Goal: Navigation & Orientation: Find specific page/section

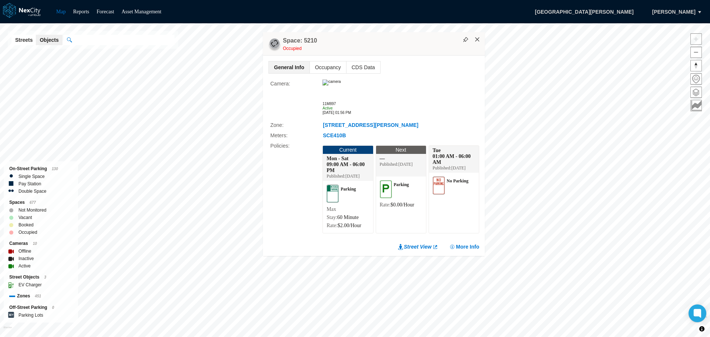
click at [478, 36] on button "×" at bounding box center [477, 39] width 7 height 7
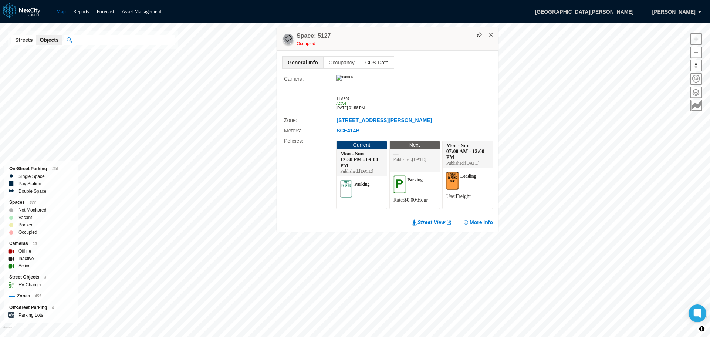
click at [492, 32] on button "×" at bounding box center [491, 34] width 7 height 7
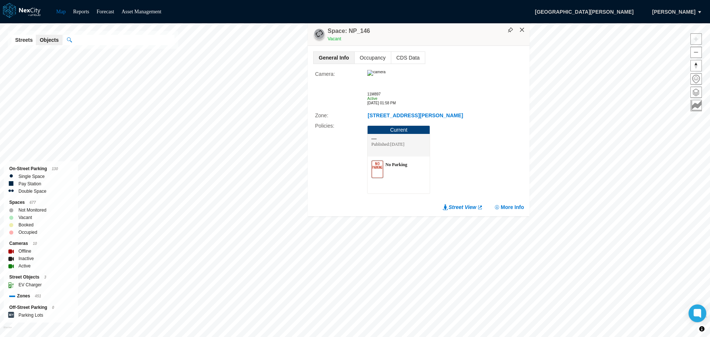
click at [523, 28] on button "×" at bounding box center [522, 30] width 7 height 7
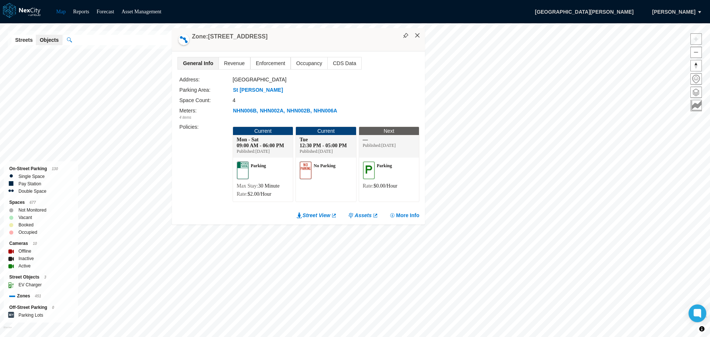
click at [417, 37] on button "×" at bounding box center [417, 35] width 7 height 7
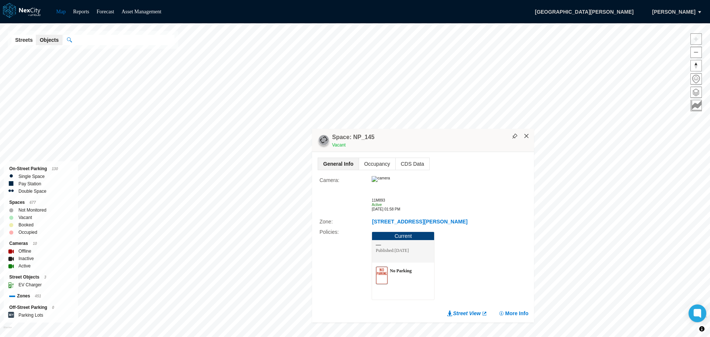
click at [527, 136] on button "×" at bounding box center [526, 136] width 7 height 7
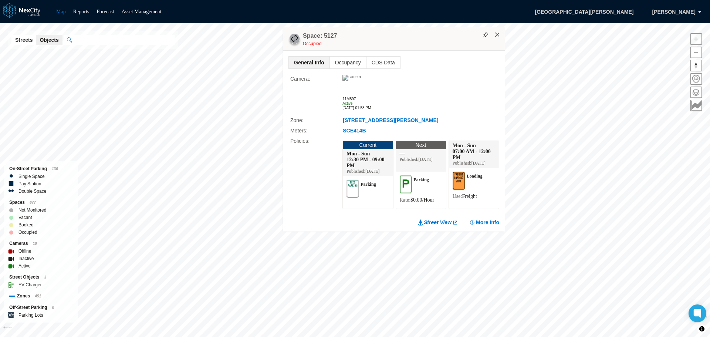
click at [498, 32] on button "×" at bounding box center [497, 34] width 7 height 7
